Goal: Navigation & Orientation: Find specific page/section

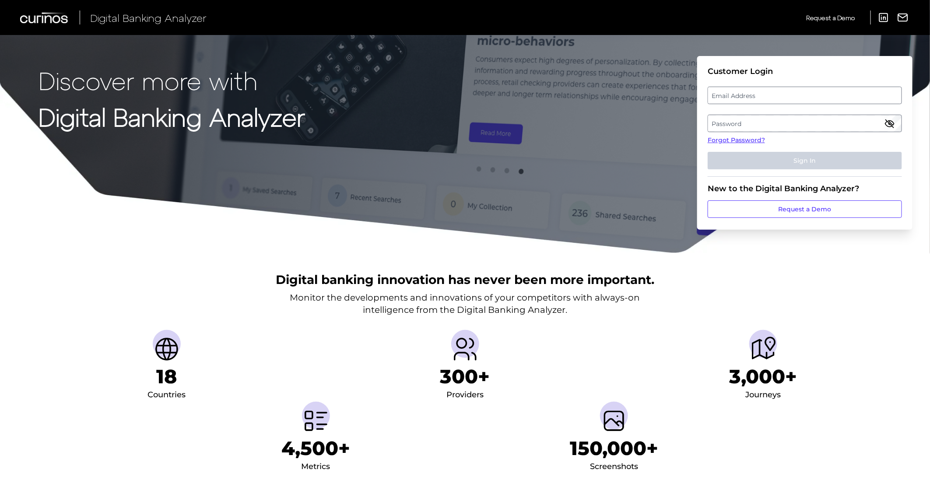
click at [739, 97] on label "Email Address" at bounding box center [804, 96] width 193 height 16
click at [739, 97] on input "email" at bounding box center [805, 96] width 194 height 18
type input "[PERSON_NAME][EMAIL_ADDRESS][DOMAIN_NAME]"
click at [754, 117] on label "Password" at bounding box center [804, 124] width 193 height 16
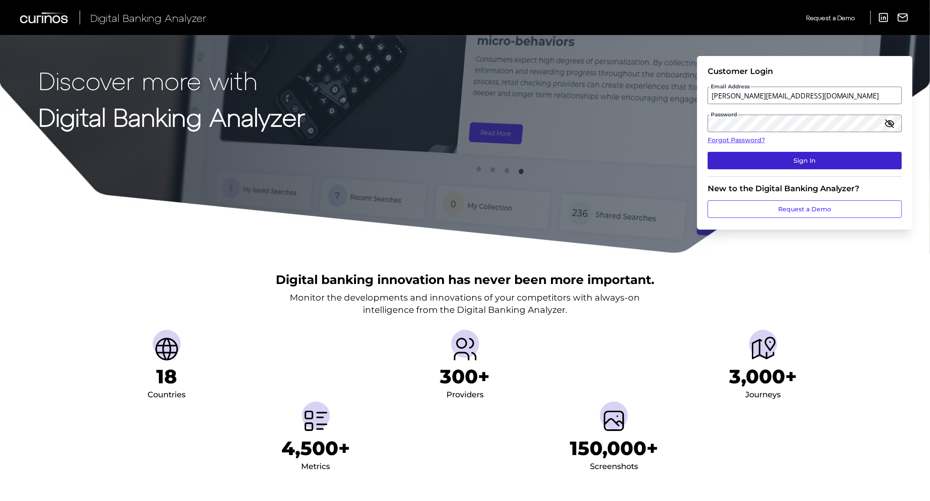
click at [758, 154] on button "Sign In" at bounding box center [805, 161] width 194 height 18
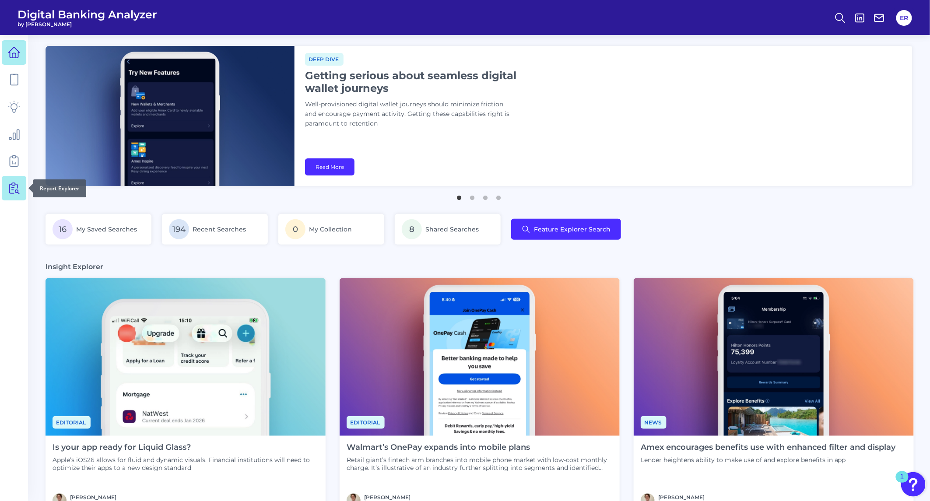
click at [11, 186] on icon at bounding box center [14, 188] width 12 height 12
